Goal: Task Accomplishment & Management: Use online tool/utility

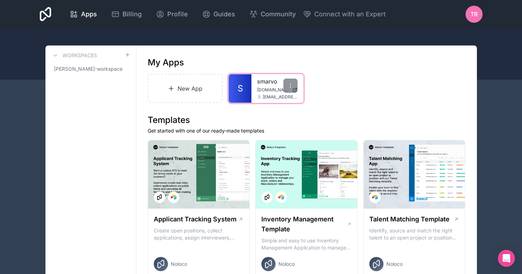
click at [255, 81] on div "smarvo app.smarvo.de info@smarvo.de" at bounding box center [277, 88] width 52 height 28
click at [263, 81] on link "smarvo" at bounding box center [277, 81] width 40 height 9
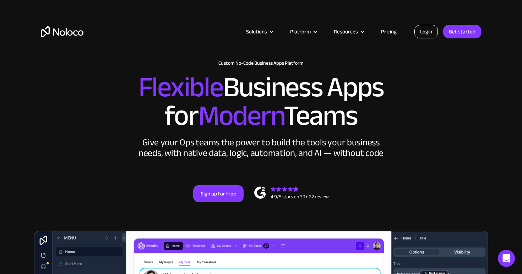
click at [424, 32] on link "Login" at bounding box center [425, 31] width 23 height 13
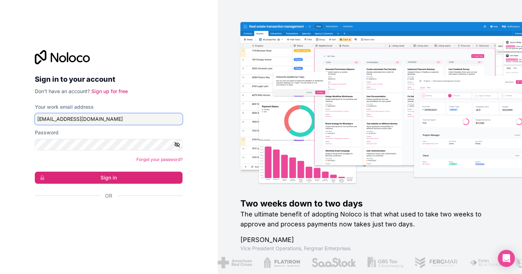
type input "info@smarvo.de"
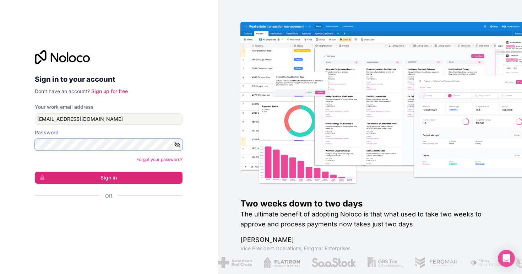
click at [109, 177] on button "Sign in" at bounding box center [109, 177] width 148 height 12
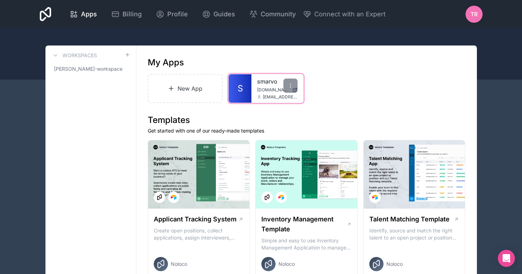
click at [257, 81] on div "smarvo app.smarvo.de info@smarvo.de" at bounding box center [277, 88] width 52 height 28
click at [263, 81] on link "smarvo" at bounding box center [277, 81] width 40 height 9
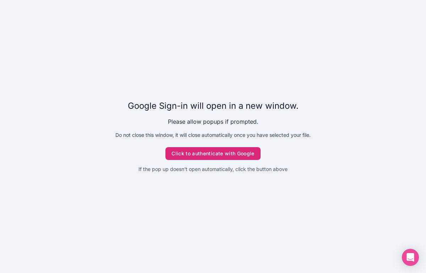
click at [198, 151] on button "Click to authenticate with Google" at bounding box center [212, 153] width 95 height 13
